Goal: Task Accomplishment & Management: Manage account settings

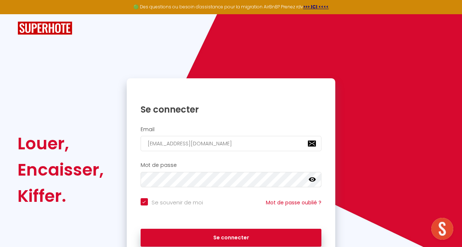
scroll to position [36, 0]
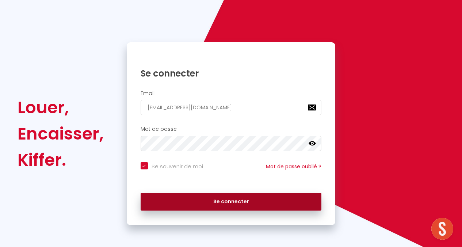
click at [231, 201] on button "Se connecter" at bounding box center [230, 202] width 181 height 18
checkbox input "true"
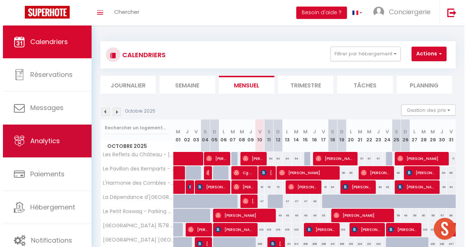
scroll to position [9, 0]
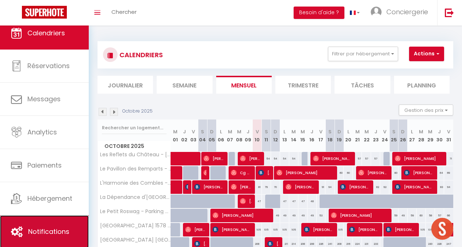
click at [42, 233] on span "Notifications" at bounding box center [48, 231] width 41 height 9
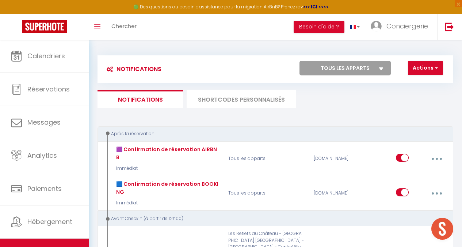
click at [233, 105] on li "SHORTCODES PERSONNALISÉS" at bounding box center [240, 99] width 109 height 18
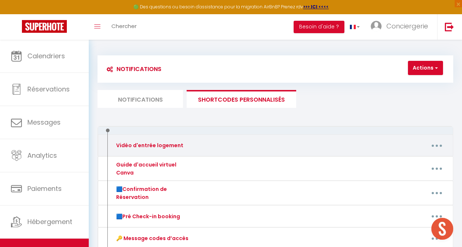
click at [436, 144] on button "button" at bounding box center [436, 146] width 19 height 14
click at [402, 161] on link "Editer" at bounding box center [417, 163] width 54 height 12
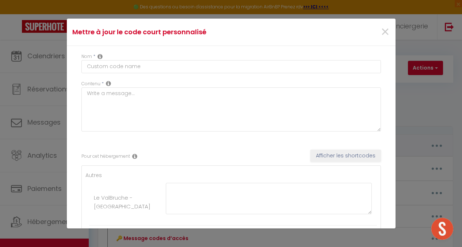
type input "Vidéo d'entrée logement"
type textarea "Vidéo tutorielle"
type textarea "IMPORTANT ⚠️ Une vidéo tutorielle détaillant les étapes pour entrer est disponi…"
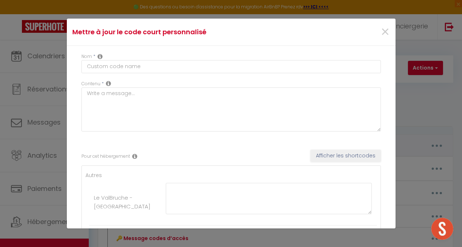
type textarea "IMPORTANT ⚠️ Une vidéo tutorielle détaillant les étapes pour entrer est disponi…"
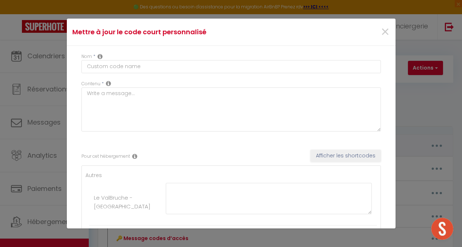
type textarea "IMPORTANT ⚠️ Une vidéo tutorielle détaillant les étapes pour entrer est disponi…"
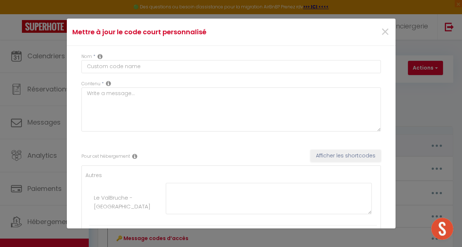
type textarea "IMPORTANT ⚠️ Une vidéo tutorielle détaillant les étapes pour entrer est disponi…"
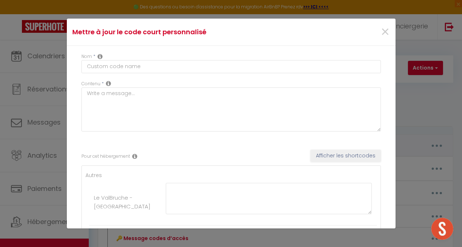
type textarea "IMPORTANT ⚠️ Une vidéo tutorielle détaillant les étapes pour entrer est disponi…"
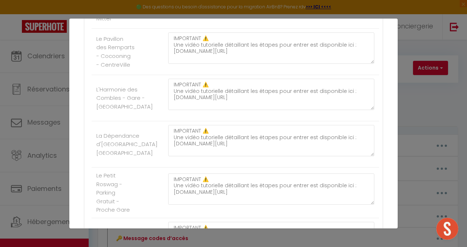
scroll to position [383, 0]
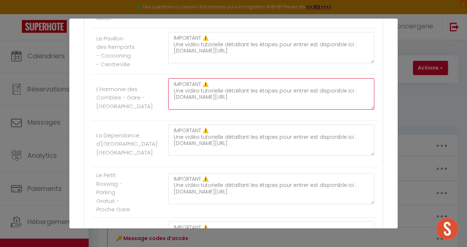
click at [221, 104] on textarea "IMPORTANT ⚠️ Une vidéo tutorielle détaillant les étapes pour entrer est disponi…" at bounding box center [271, 93] width 206 height 31
paste textarea "[URL][DOMAIN_NAME]"
click at [184, 96] on textarea "IMPORTANT ⚠️ Une vidéo tutorielle détaillant les étapes pour entrer est disponi…" at bounding box center [271, 93] width 206 height 31
click at [199, 96] on textarea "IMPORTANT ⚠️ Deux vidéo tutorielle détaillant les étapes pour entrer est dispon…" at bounding box center [271, 93] width 206 height 31
click at [224, 96] on textarea "IMPORTANT ⚠️ Deux vidéos tutorielle détaillant les étapes pour entrer est dispo…" at bounding box center [271, 93] width 206 height 31
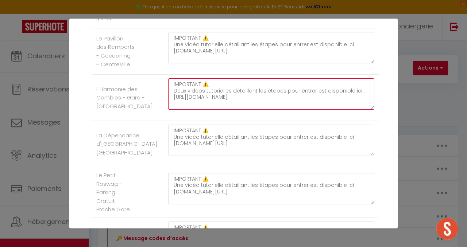
click at [325, 102] on textarea "IMPORTANT ⚠️ Deux vidéos tutorielles détaillant les étapes pour entrer est disp…" at bounding box center [271, 93] width 206 height 31
paste textarea "[URL][DOMAIN_NAME]"
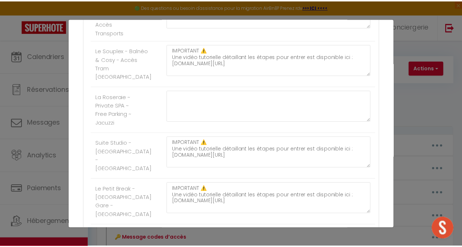
scroll to position [1027, 0]
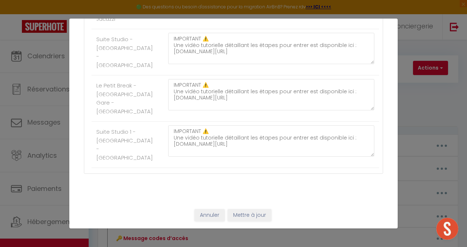
type textarea "IMPORTANT ⚠️ Deux vidéos tutorielles détaillant les étapes pour entrer est disp…"
click at [244, 213] on button "Mettre à jour" at bounding box center [250, 215] width 44 height 12
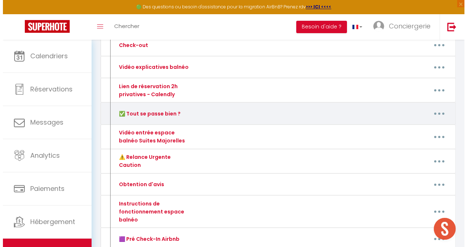
scroll to position [265, 0]
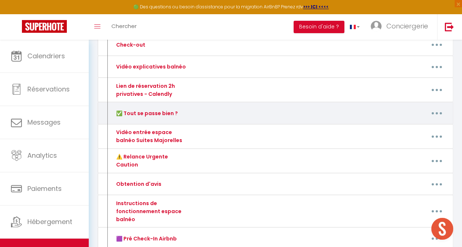
click at [435, 113] on icon "button" at bounding box center [436, 113] width 2 height 2
click at [414, 132] on link "Editer" at bounding box center [417, 131] width 54 height 12
type input "✅ Tout se passe bien ?"
type textarea "✅ Tout se passe bien ?"
type textarea "Bonsoir [GUEST:FIRST_NAME], 😊 Juste un petit message pour savoir si tout se pas…"
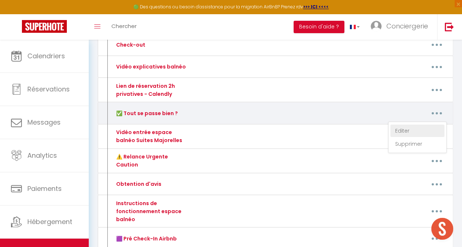
type textarea "Bonsoir [GUEST:FIRST_NAME], 😊 Juste un petit message pour savoir si tout se pas…"
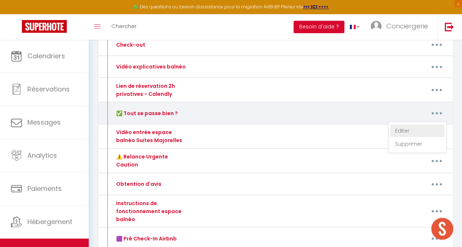
type textarea "Bonsoir [GUEST:FIRST_NAME], 😊 Juste un petit message pour savoir si tout se pas…"
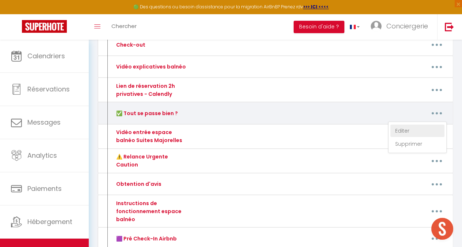
type textarea "Bonsoir [GUEST:FIRST_NAME], 😊 Juste un petit message pour savoir si tout se pas…"
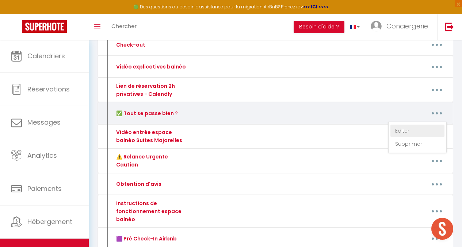
type textarea "Bonsoir [GUEST:FIRST_NAME], 😊 Juste un petit message pour savoir si tout se pas…"
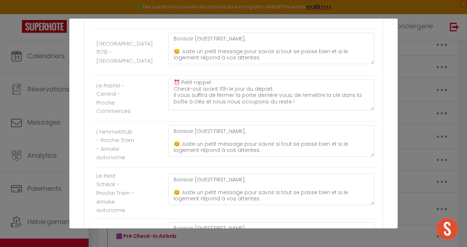
scroll to position [72, 0]
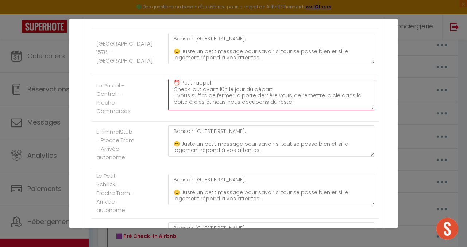
drag, startPoint x: 194, startPoint y: 116, endPoint x: 154, endPoint y: 131, distance: 42.7
click at [154, 122] on li "Le Pastel - Central - Proche Commerces Bonsoir [GUEST:FIRST_NAME], 😊 Juste un p…" at bounding box center [235, 99] width 287 height 46
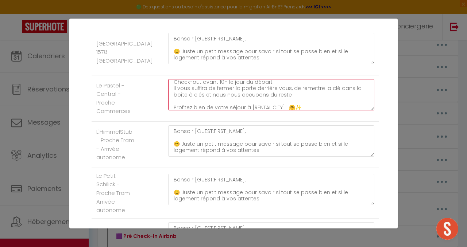
scroll to position [79, 0]
click at [276, 111] on textarea "Bonsoir [GUEST:FIRST_NAME], 😊 Juste un petit message pour savoir si tout se pas…" at bounding box center [271, 94] width 206 height 31
drag, startPoint x: 301, startPoint y: 117, endPoint x: 172, endPoint y: 112, distance: 129.6
click at [172, 111] on textarea "Bonsoir [GUEST:FIRST_NAME], 😊 Juste un petit message pour savoir si tout se pas…" at bounding box center [271, 94] width 206 height 31
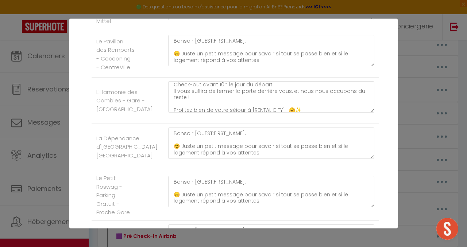
scroll to position [104, 0]
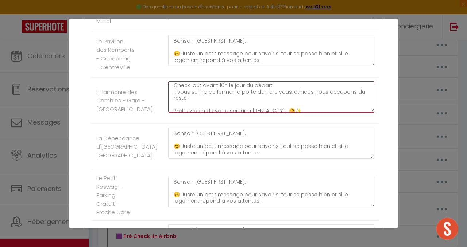
drag, startPoint x: 212, startPoint y: 105, endPoint x: 170, endPoint y: 98, distance: 43.3
click at [170, 98] on textarea "Bonsoir [GUEST:FIRST_NAME], 😊 Juste un petit message pour savoir si tout se pas…" at bounding box center [271, 96] width 206 height 31
paste textarea "de remettre la clé dans la boîte à clés"
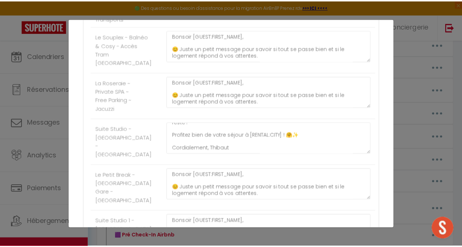
scroll to position [1027, 0]
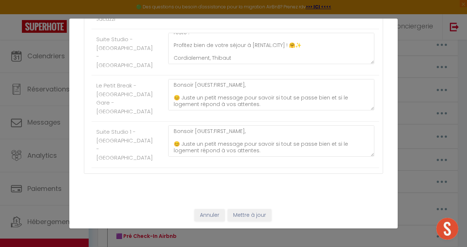
type textarea "Bonsoir [GUEST:FIRST_NAME], 😊 Juste un petit message pour savoir si tout se pas…"
click at [242, 216] on button "Mettre à jour" at bounding box center [250, 215] width 44 height 12
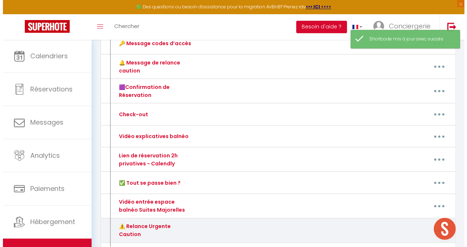
scroll to position [195, 0]
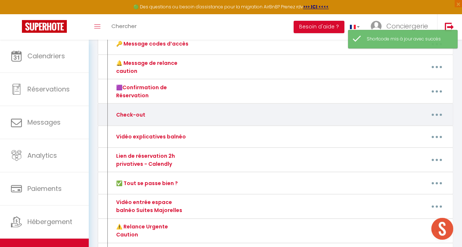
click at [434, 112] on button "button" at bounding box center [436, 115] width 19 height 14
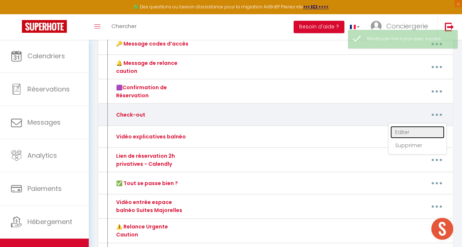
click at [408, 127] on link "Editer" at bounding box center [417, 132] width 54 height 12
type input "Check-out"
type textarea "Check-out"
type textarea "Loremip [DOLOR:SITAM_CONS]​​, ⏰ Ad eli seddoei t’incid ut labore ! Etdo magnaal…"
type textarea "Loremip [DOLOR:SITAM_CONS], ⏰ Ad eli seddoei t’incid ut labore ! Etdo magnaali …"
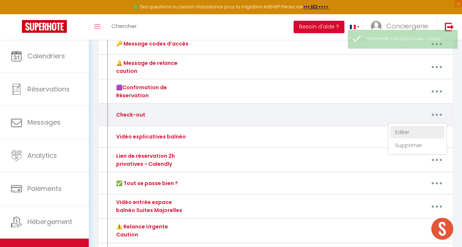
type textarea "Loremip [DOLOR:SITAM_CONS]​​, ⏰ Ad eli seddoei t’incid ut labore ! Etdo magnaal…"
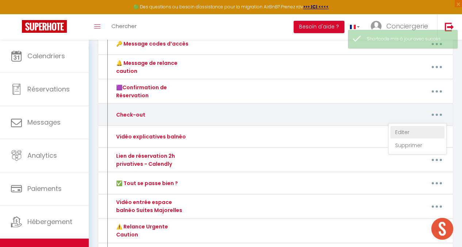
type textarea "Loremip [DOLOR:SITAM_CONS]​​, ⏰ Ad eli seddoei t’incid ut labore ! Etdo magnaal…"
type textarea "Loremip [DOLOR:SITAM_CONS], ⏰ Ad eli seddoei t’incid ut labore ! Etdo magnaali …"
type textarea "Loremip [DOLOR:SITAM_CONS]​​, ⏰ Ad eli seddoei t’incid ut labore ! Etdo magnaal…"
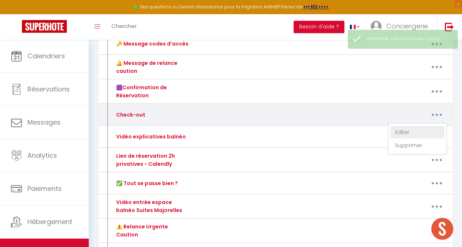
type textarea "Loremip [DOLOR:SITAM_CONS]​​, ⏰ Ad eli seddoei t’incid ut labore ! Etdo magnaal…"
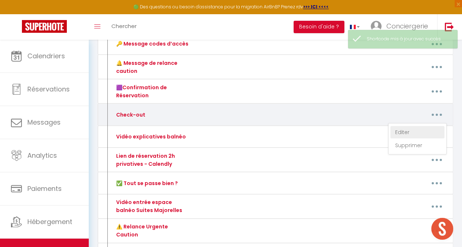
type textarea "Loremip [DOLOR:SITAM_CONS]​​, ⏰ Ad eli seddoei t’incid ut labore ! Etdo magnaal…"
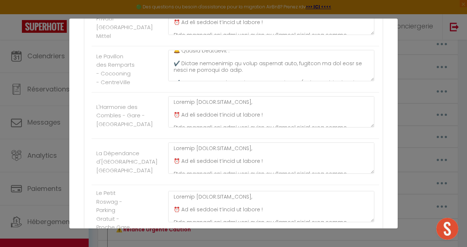
scroll to position [81, 0]
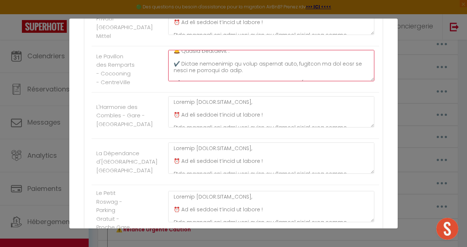
drag, startPoint x: 249, startPoint y: 70, endPoint x: 173, endPoint y: 65, distance: 76.4
click at [173, 65] on textarea at bounding box center [271, 65] width 206 height 31
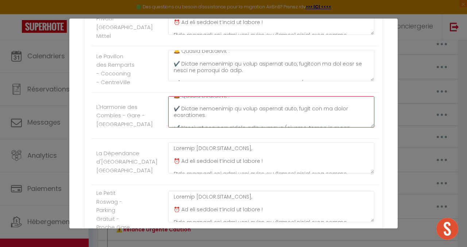
drag, startPoint x: 206, startPoint y: 119, endPoint x: 175, endPoint y: 115, distance: 32.1
click at [175, 115] on textarea at bounding box center [271, 111] width 206 height 31
paste textarea "remettez la clé dans sa boite et mélangez le code."
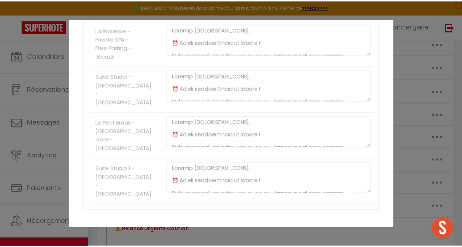
scroll to position [1027, 0]
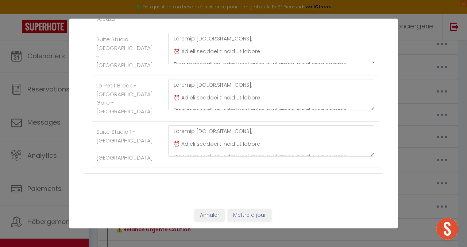
type textarea "Loremip [DOLOR:SITAM_CONS]​​, ⏰ Ad eli seddoei t’incid ut labore ! Etdo magnaal…"
click at [248, 215] on button "Mettre à jour" at bounding box center [250, 215] width 44 height 12
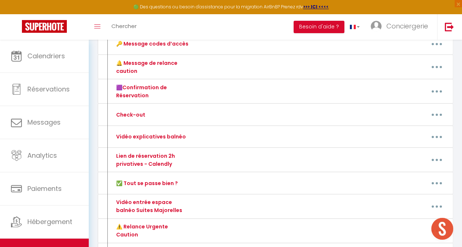
scroll to position [0, 0]
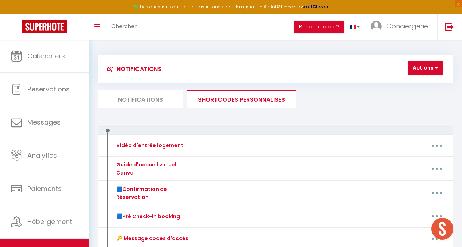
click at [135, 98] on li "Notifications" at bounding box center [139, 99] width 85 height 18
